Goal: Navigation & Orientation: Find specific page/section

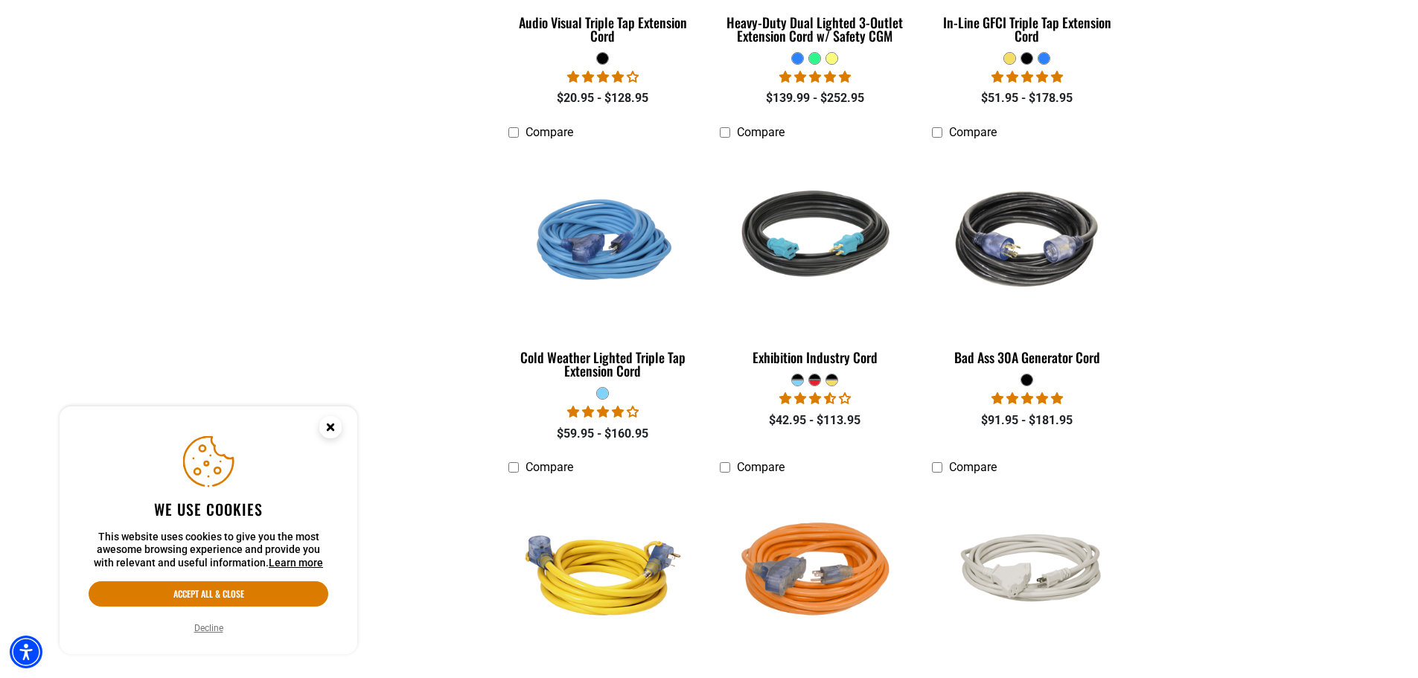
scroll to position [3052, 0]
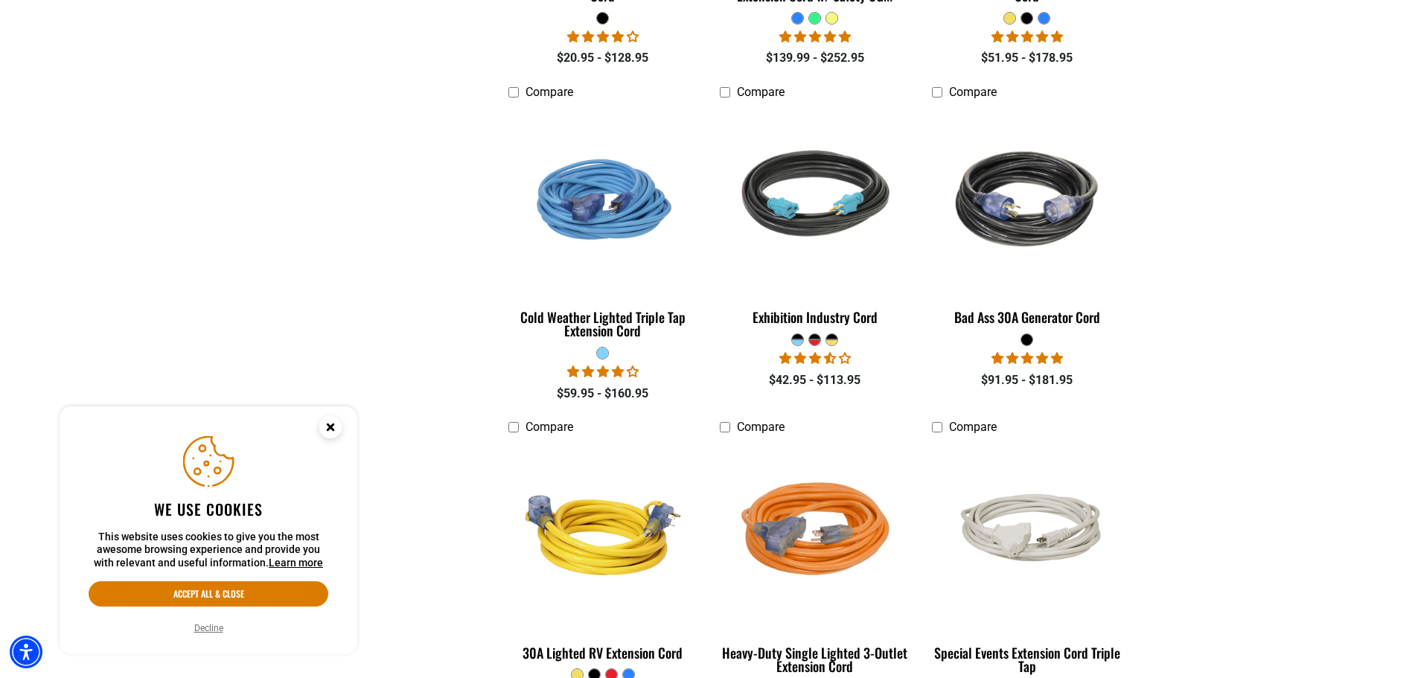
click at [326, 423] on circle "Close this option" at bounding box center [330, 427] width 22 height 22
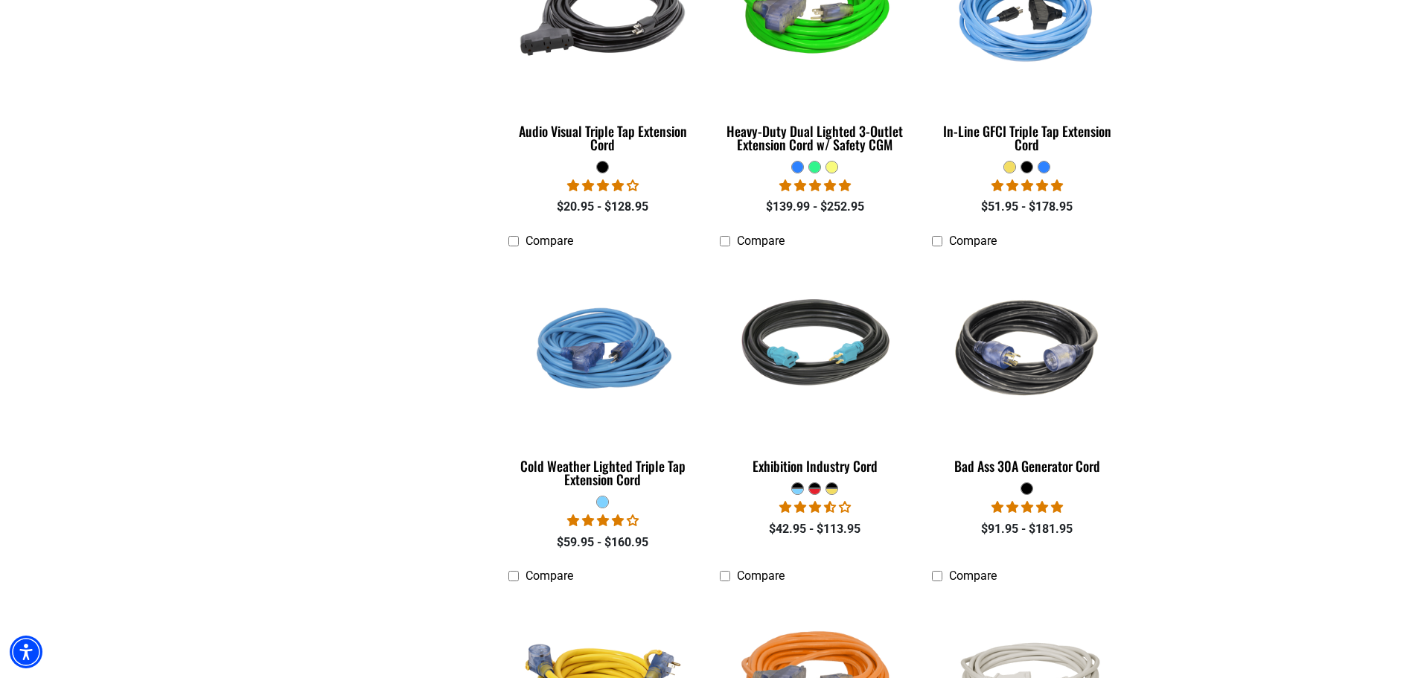
scroll to position [3349, 0]
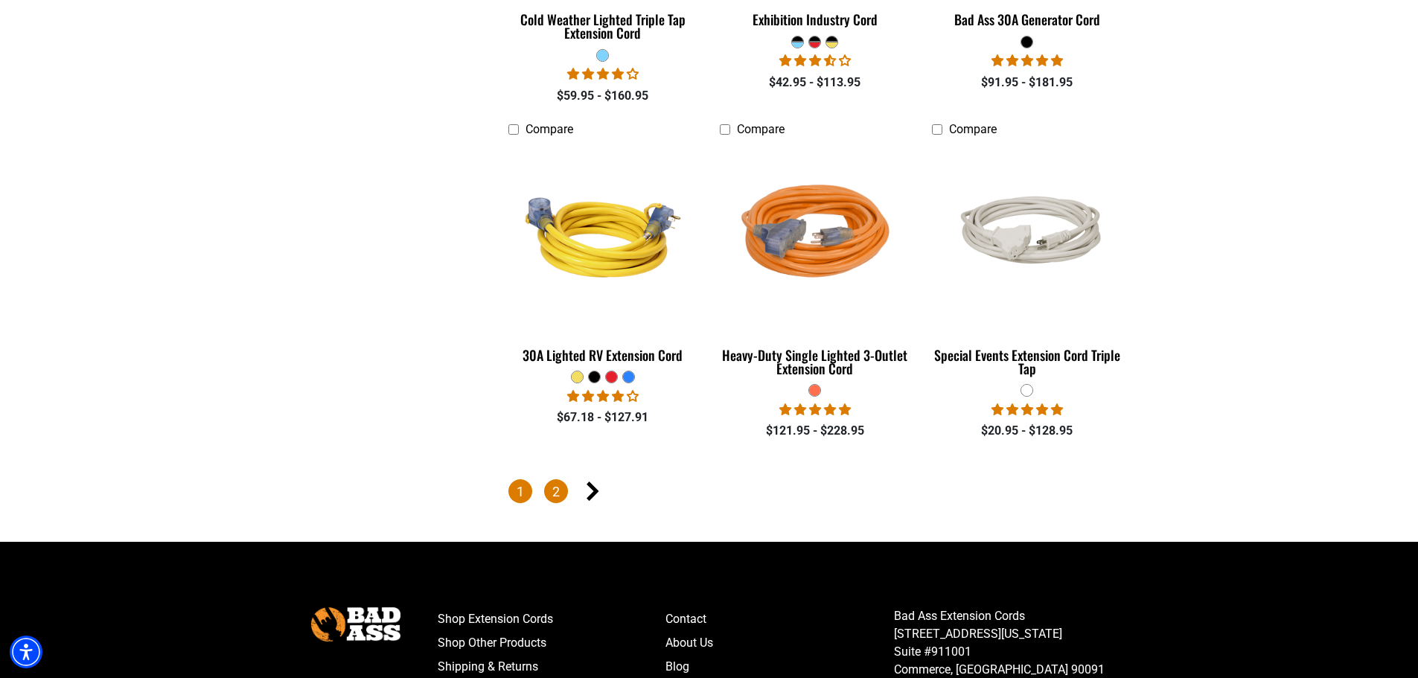
click at [560, 485] on link "2" at bounding box center [556, 491] width 24 height 24
